Goal: Task Accomplishment & Management: Use online tool/utility

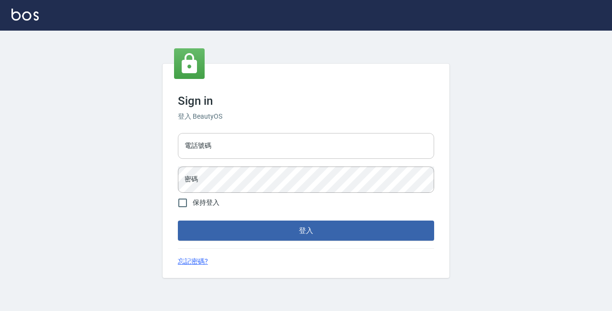
click at [223, 152] on input "電話號碼" at bounding box center [306, 146] width 256 height 26
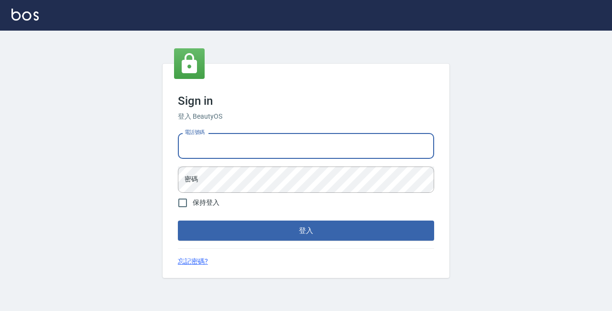
type input "89729295"
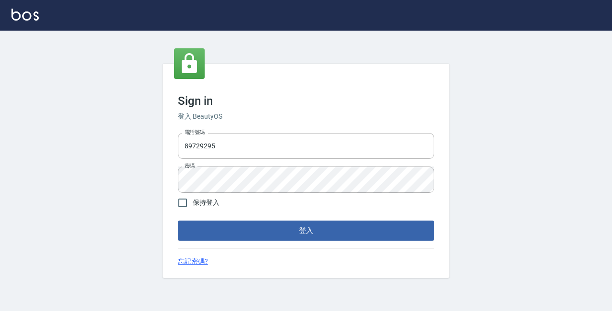
click at [291, 241] on div "Sign in 登入 BeautyOS 電話號碼 [PHONE_NUMBER] 電話號碼 密碼 密碼 保持登入 登入 忘記密碼?" at bounding box center [306, 171] width 287 height 214
click at [294, 234] on button "登入" at bounding box center [306, 230] width 256 height 20
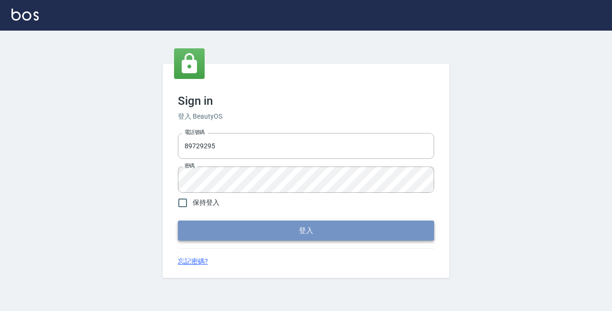
click at [300, 226] on button "登入" at bounding box center [306, 230] width 256 height 20
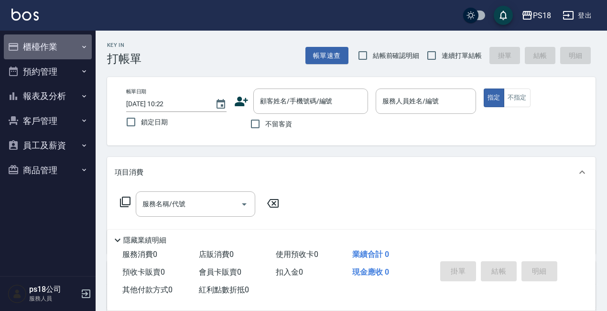
click at [56, 50] on button "櫃檯作業" at bounding box center [48, 46] width 88 height 25
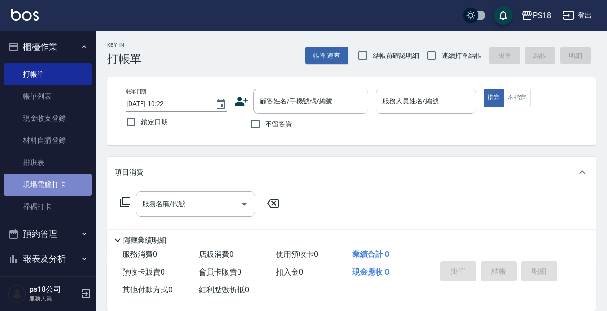
click at [66, 186] on link "現場電腦打卡" at bounding box center [48, 185] width 88 height 22
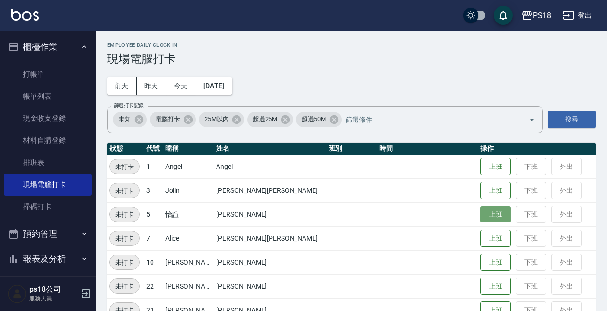
click at [481, 211] on button "上班" at bounding box center [496, 214] width 31 height 17
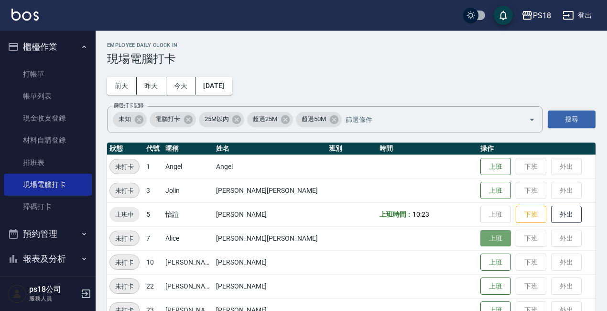
drag, startPoint x: 471, startPoint y: 241, endPoint x: 466, endPoint y: 242, distance: 5.5
click at [481, 242] on button "上班" at bounding box center [496, 238] width 31 height 17
